Goal: Information Seeking & Learning: Check status

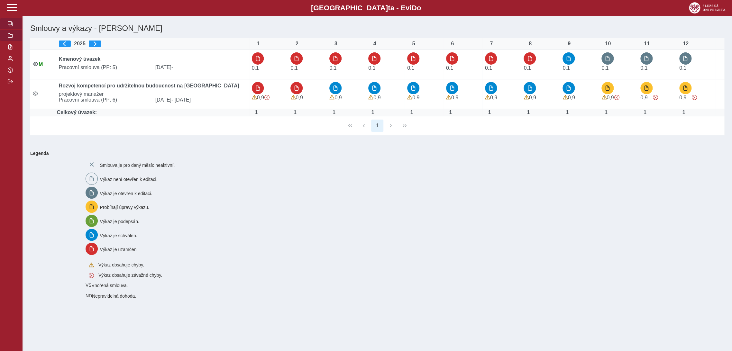
click at [10, 36] on span "button" at bounding box center [10, 35] width 5 height 5
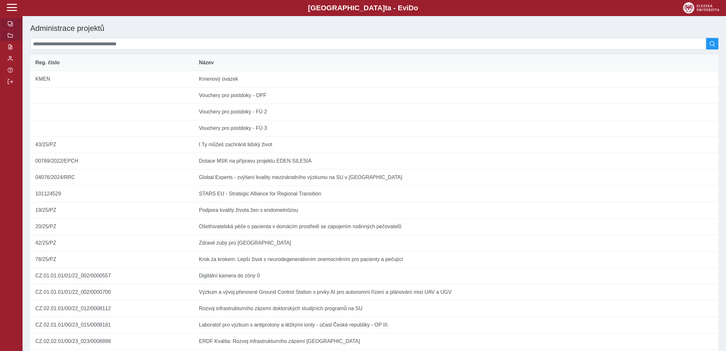
click at [8, 23] on span "button" at bounding box center [10, 23] width 5 height 5
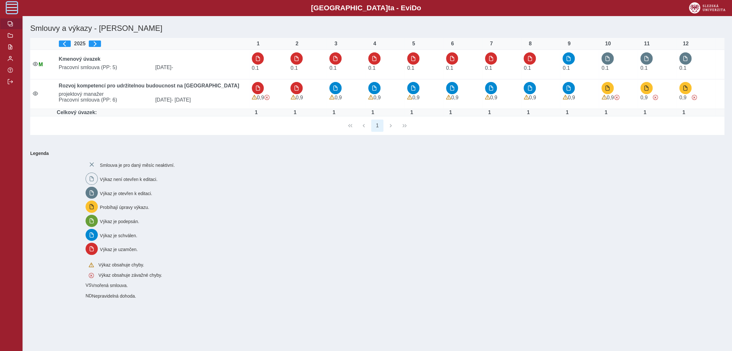
click at [11, 9] on span at bounding box center [12, 7] width 10 height 10
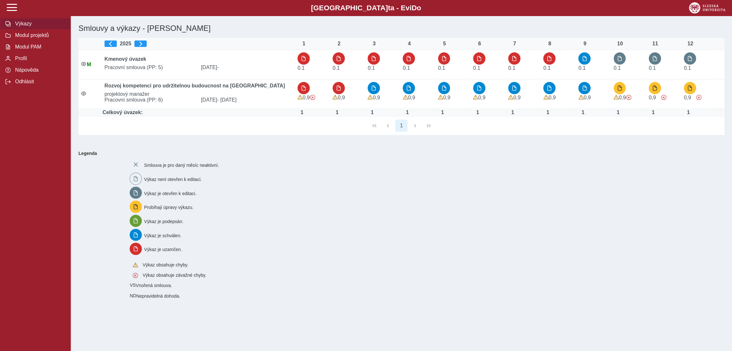
click at [21, 24] on span "Výkazy" at bounding box center [39, 24] width 52 height 6
click at [35, 38] on span "Modul projektů" at bounding box center [39, 35] width 52 height 6
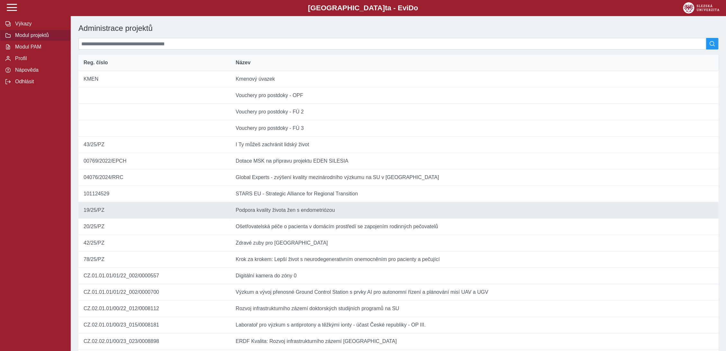
scroll to position [237, 0]
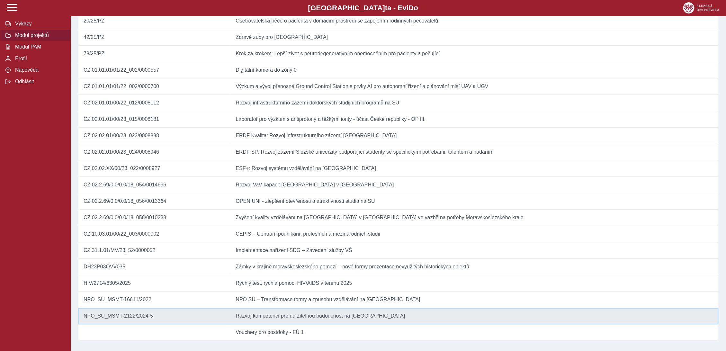
click at [244, 318] on td "Název Rozvoj kompetencí pro udržitelnou budoucnost na [GEOGRAPHIC_DATA] v [GEOG…" at bounding box center [475, 316] width 488 height 16
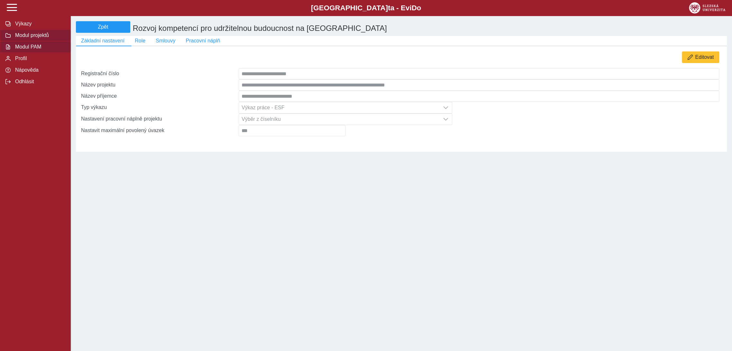
click at [16, 47] on span "Modul PAM" at bounding box center [39, 47] width 52 height 6
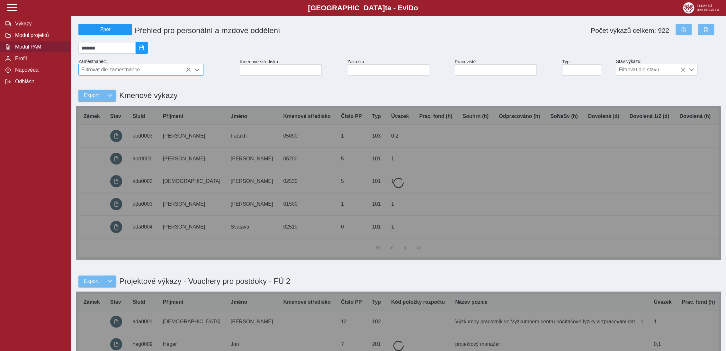
click at [156, 71] on span "Filtrovat dle zaměstnance" at bounding box center [135, 69] width 112 height 11
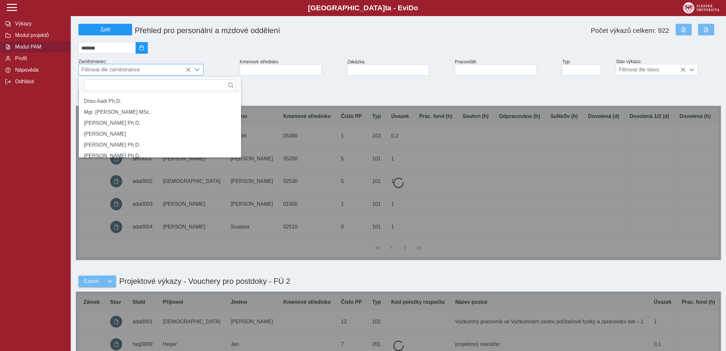
scroll to position [4, 28]
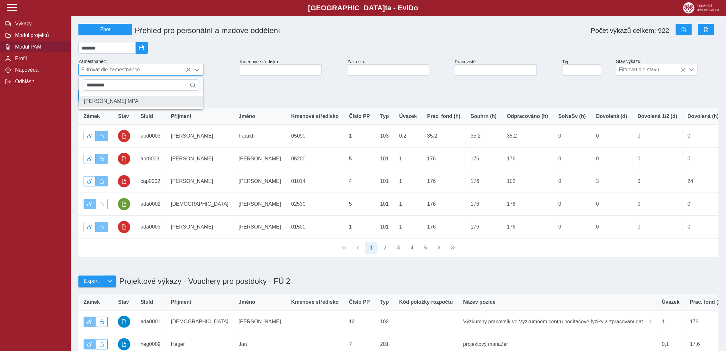
type input "*********"
click at [146, 104] on li "[PERSON_NAME] MPA" at bounding box center [141, 101] width 124 height 11
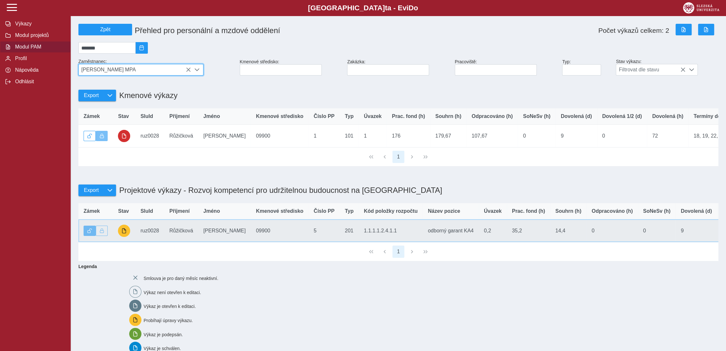
click at [359, 241] on td "Kód položky rozpočtu 1.1.1.1.2.4.1.1" at bounding box center [391, 230] width 64 height 23
click at [309, 241] on td "Číslo PP 5" at bounding box center [324, 230] width 31 height 23
click at [382, 239] on td "Kód položky rozpočtu 1.1.1.1.2.4.1.1" at bounding box center [391, 230] width 64 height 23
click at [359, 237] on td "Kód položky rozpočtu 1.1.1.1.2.4.1.1" at bounding box center [391, 230] width 64 height 23
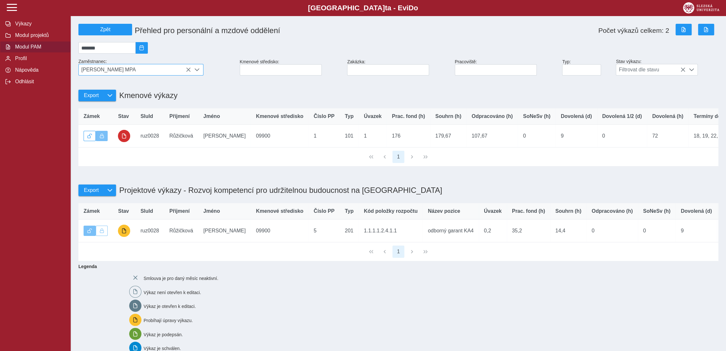
click at [138, 198] on h1 "Projektové výkazy - Rozvoj kompetencí pro udržitelnou budoucnost na [GEOGRAPHIC…" at bounding box center [279, 190] width 326 height 15
click at [26, 24] on span "Výkazy" at bounding box center [39, 24] width 52 height 6
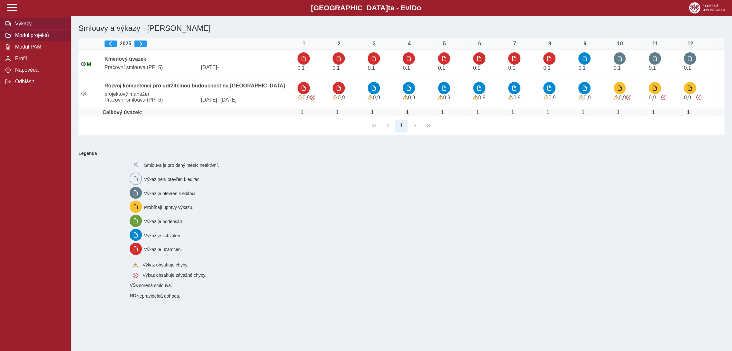
click at [2, 36] on button "Modul projektů" at bounding box center [35, 36] width 71 height 12
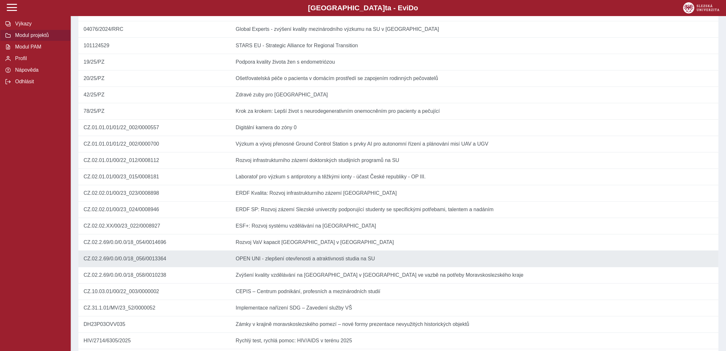
scroll to position [237, 0]
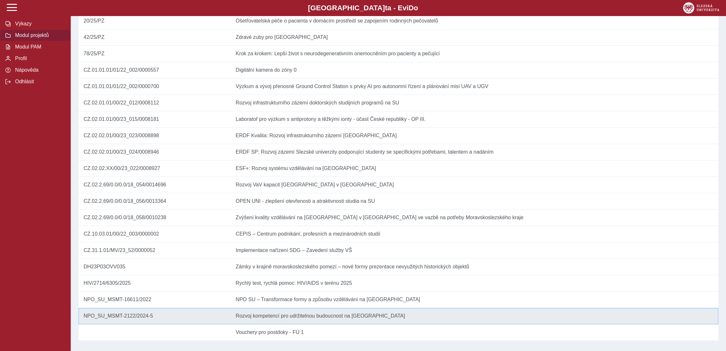
click at [265, 314] on td "Název Rozvoj kompetencí pro udržitelnou budoucnost na [GEOGRAPHIC_DATA] v [GEOG…" at bounding box center [475, 316] width 488 height 16
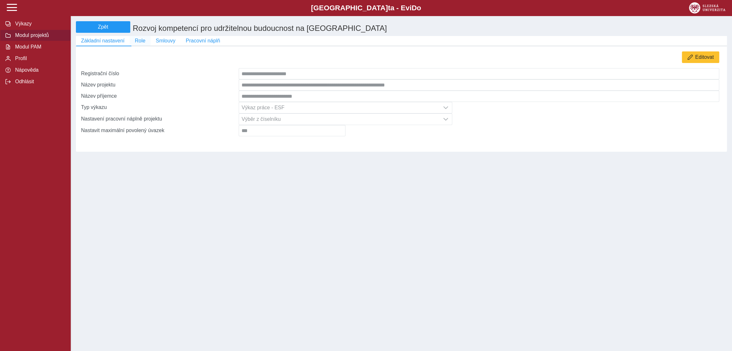
click at [144, 43] on button "Role" at bounding box center [140, 41] width 21 height 10
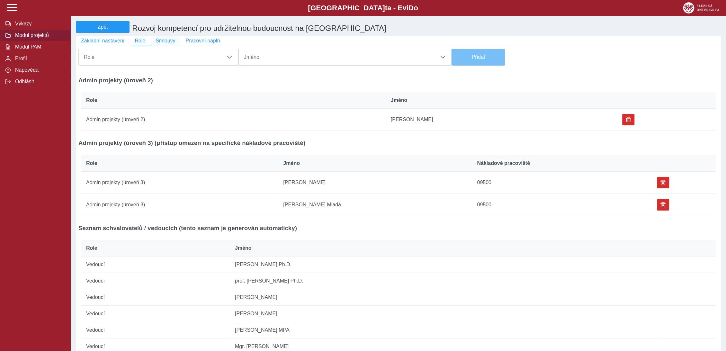
click at [160, 43] on span "Smlouvy" at bounding box center [166, 41] width 20 height 6
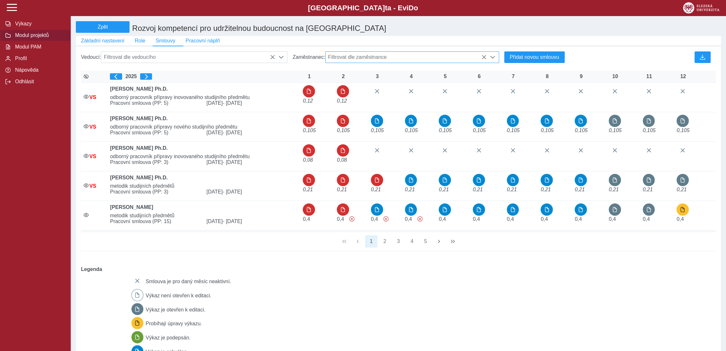
click at [385, 60] on span "Filtrovat dle zaměstnance" at bounding box center [406, 57] width 161 height 11
type input "*********"
click at [362, 87] on li "[PERSON_NAME] MPA" at bounding box center [412, 88] width 173 height 11
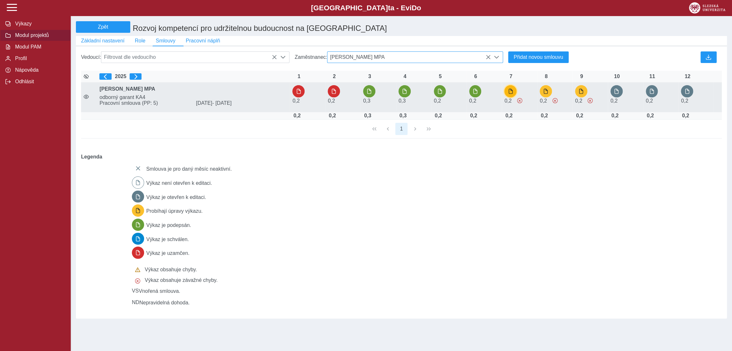
click at [508, 94] on span "button" at bounding box center [510, 91] width 5 height 5
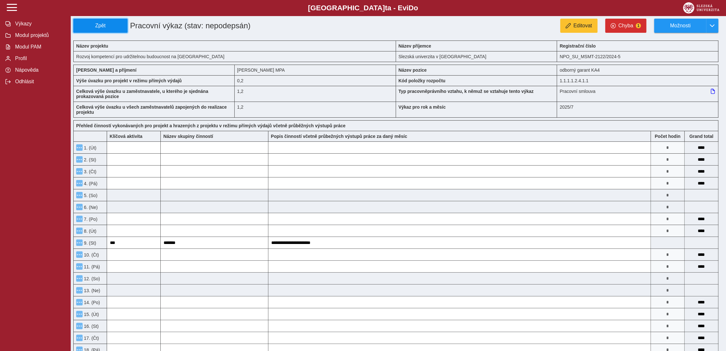
click at [105, 26] on span "Zpět" at bounding box center [100, 26] width 49 height 6
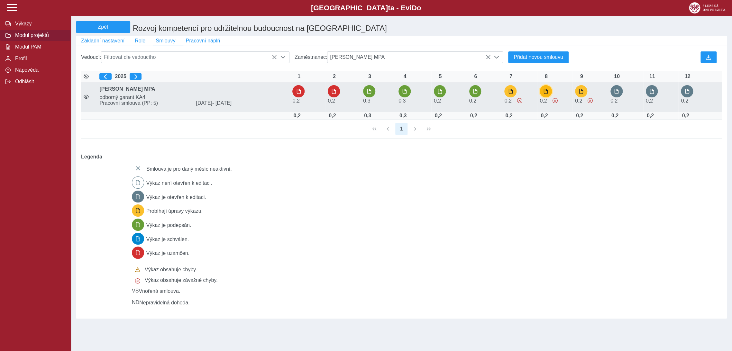
click at [546, 93] on span "button" at bounding box center [545, 91] width 5 height 5
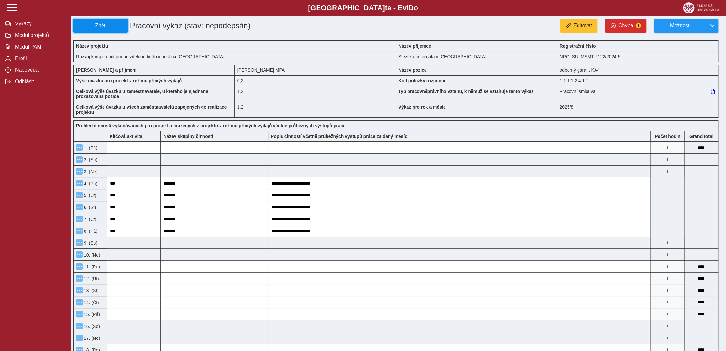
click at [98, 29] on button "Zpět" at bounding box center [100, 26] width 54 height 14
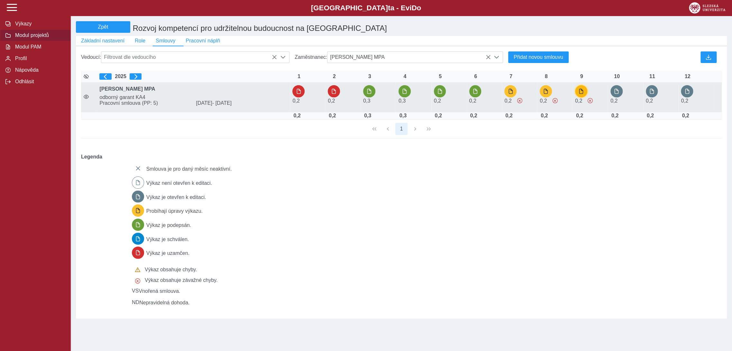
click at [580, 91] on button "button" at bounding box center [581, 91] width 12 height 12
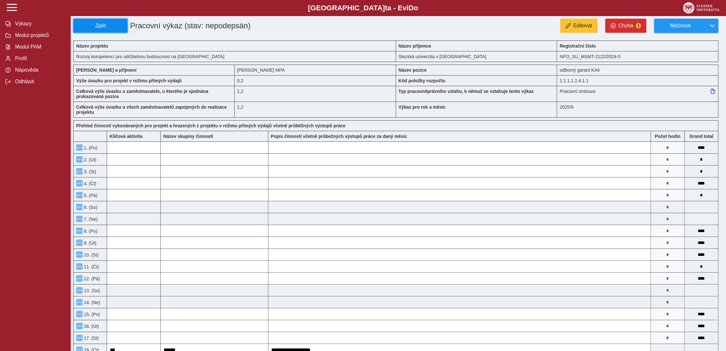
click at [86, 26] on span "Zpět" at bounding box center [100, 26] width 49 height 6
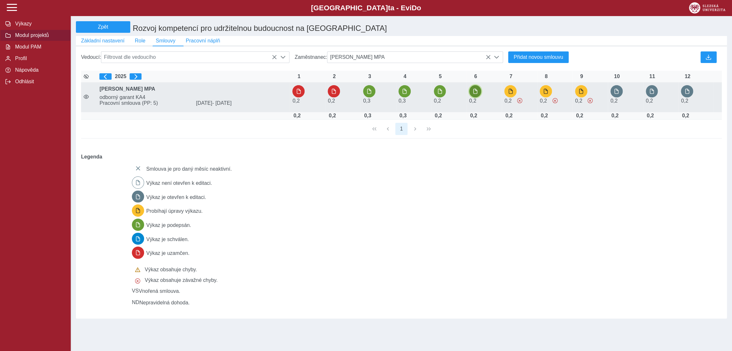
click at [472, 94] on span "button" at bounding box center [474, 91] width 5 height 5
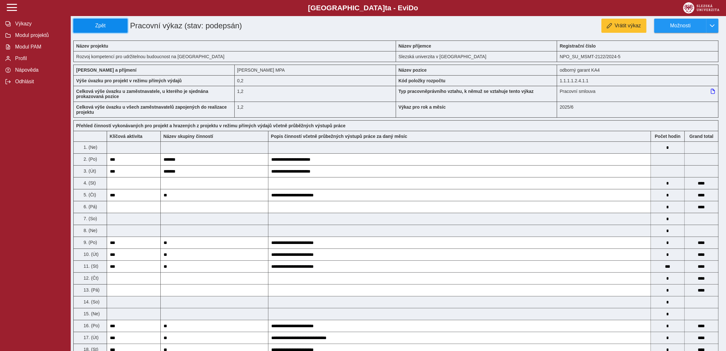
click at [100, 24] on span "Zpět" at bounding box center [100, 26] width 49 height 6
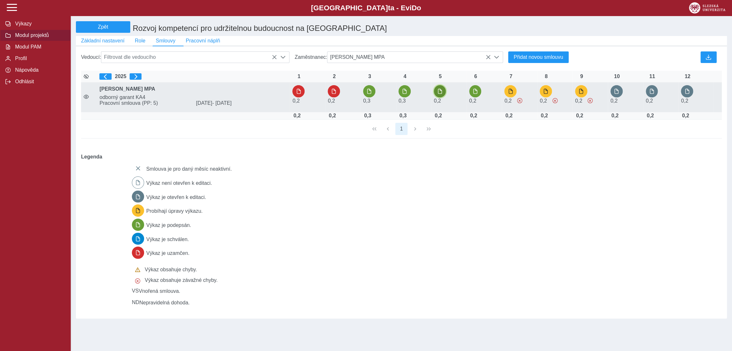
click at [438, 94] on span "button" at bounding box center [439, 91] width 5 height 5
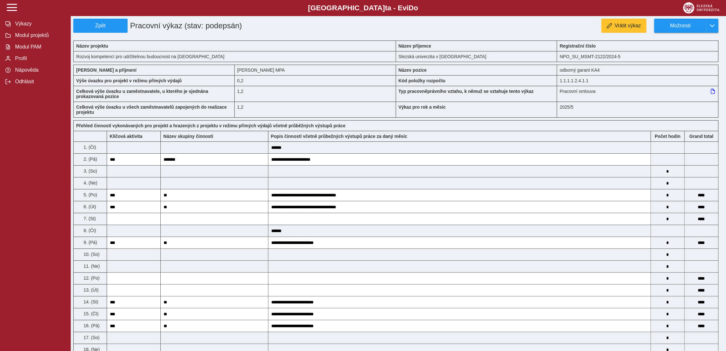
click at [90, 31] on button "Zpět" at bounding box center [100, 26] width 54 height 14
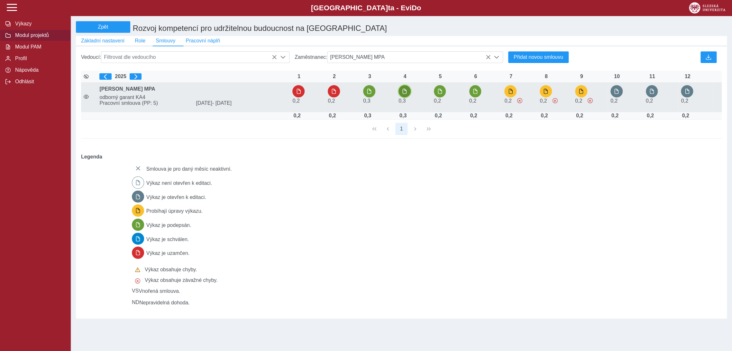
click at [405, 94] on span "button" at bounding box center [404, 91] width 5 height 5
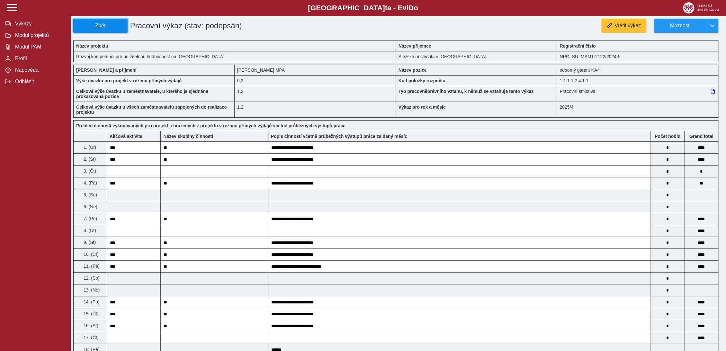
click at [102, 27] on span "Zpět" at bounding box center [100, 26] width 49 height 6
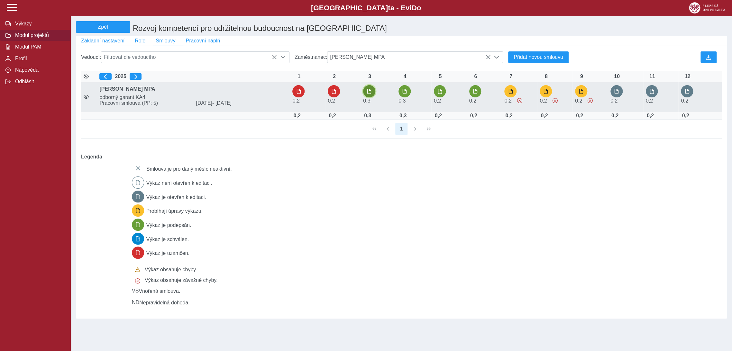
click at [368, 93] on span "button" at bounding box center [369, 91] width 5 height 5
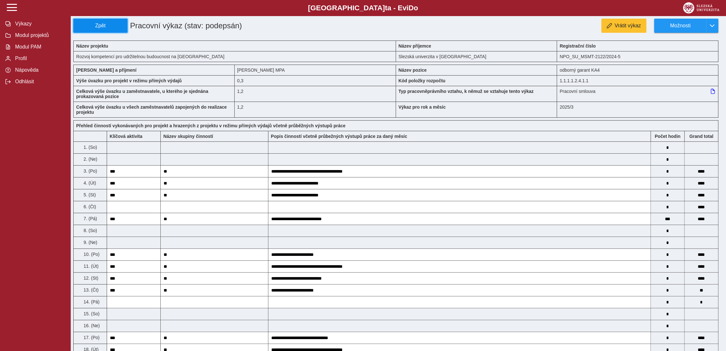
click at [104, 24] on span "Zpět" at bounding box center [100, 26] width 49 height 6
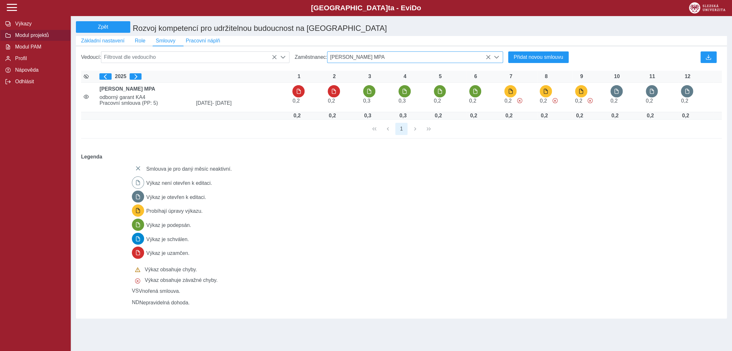
click at [389, 60] on span "[PERSON_NAME] MPA" at bounding box center [408, 57] width 163 height 11
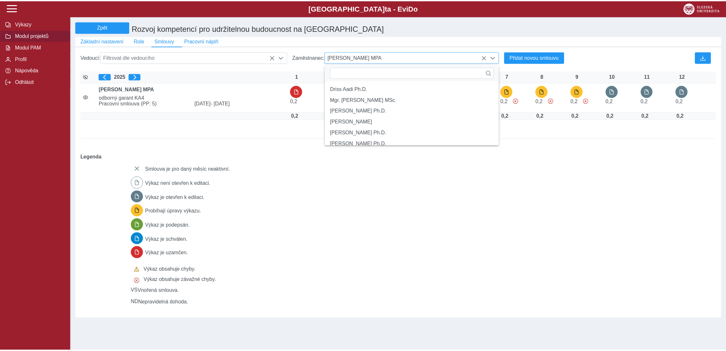
scroll to position [4, 28]
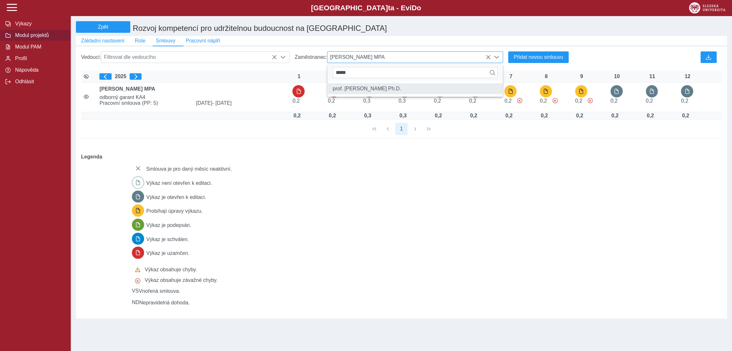
type input "*****"
click at [400, 91] on li "prof. [PERSON_NAME] Ph.D." at bounding box center [414, 88] width 175 height 11
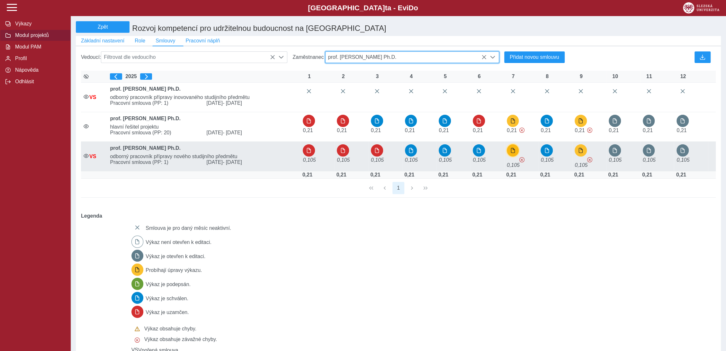
click at [513, 153] on span "button" at bounding box center [513, 150] width 5 height 5
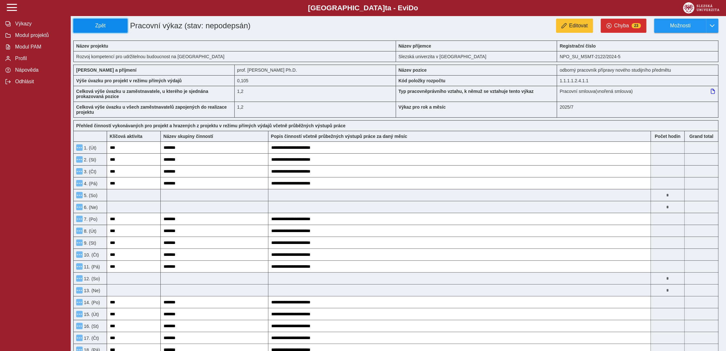
click at [89, 25] on span "Zpět" at bounding box center [100, 26] width 49 height 6
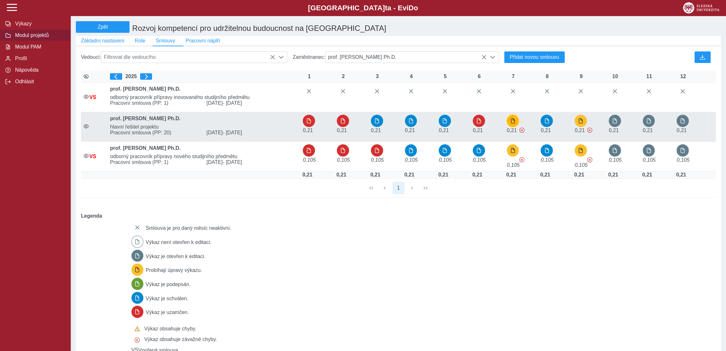
click at [513, 123] on span "button" at bounding box center [513, 120] width 5 height 5
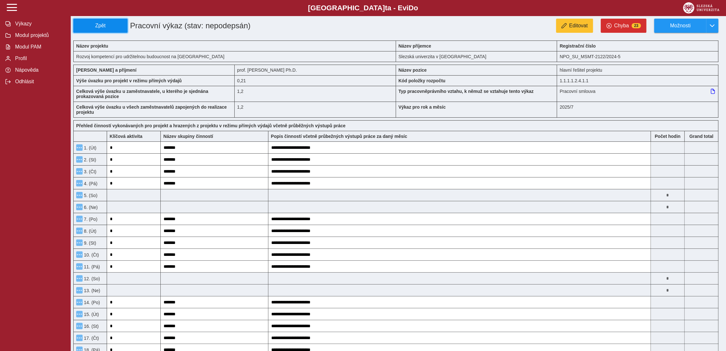
click at [116, 25] on span "Zpět" at bounding box center [100, 26] width 49 height 6
